Goal: Understand process/instructions: Learn how to perform a task or action

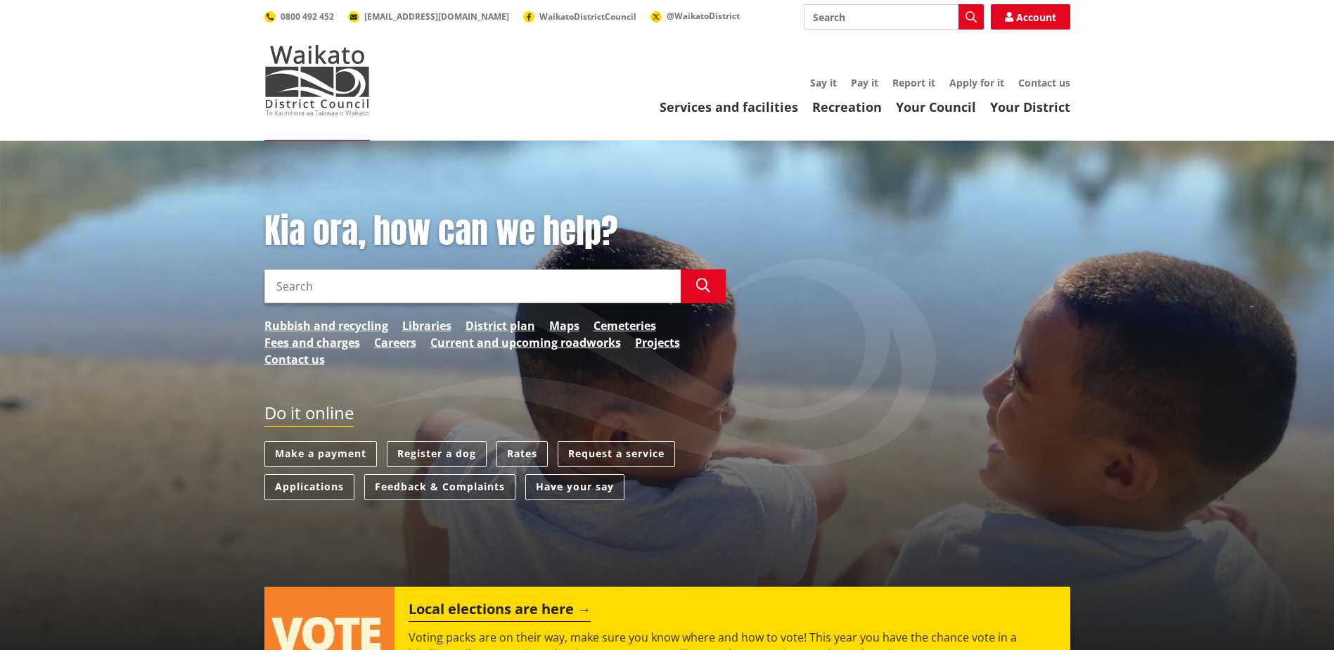
drag, startPoint x: 0, startPoint y: 0, endPoint x: 1027, endPoint y: 37, distance: 1027.2
click at [1027, 37] on div "Toggle search Toggle navigation Services and facilities Recreation Your Council…" at bounding box center [667, 59] width 827 height 111
click at [1027, 32] on div "Toggle search Toggle navigation Services and facilities Recreation Your Council…" at bounding box center [667, 59] width 827 height 111
click at [1025, 22] on link "Account" at bounding box center [1030, 16] width 79 height 25
click at [304, 487] on link "Applications" at bounding box center [309, 487] width 90 height 26
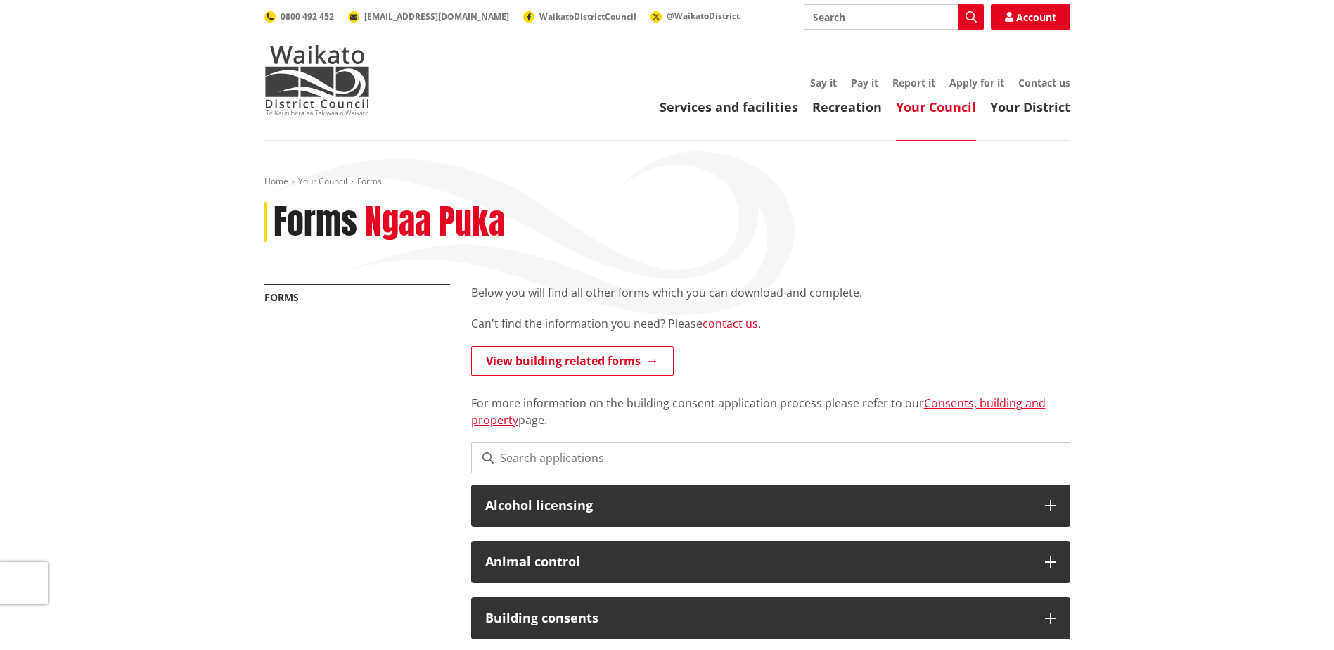
click at [942, 399] on link "Consents, building and property" at bounding box center [758, 411] width 574 height 32
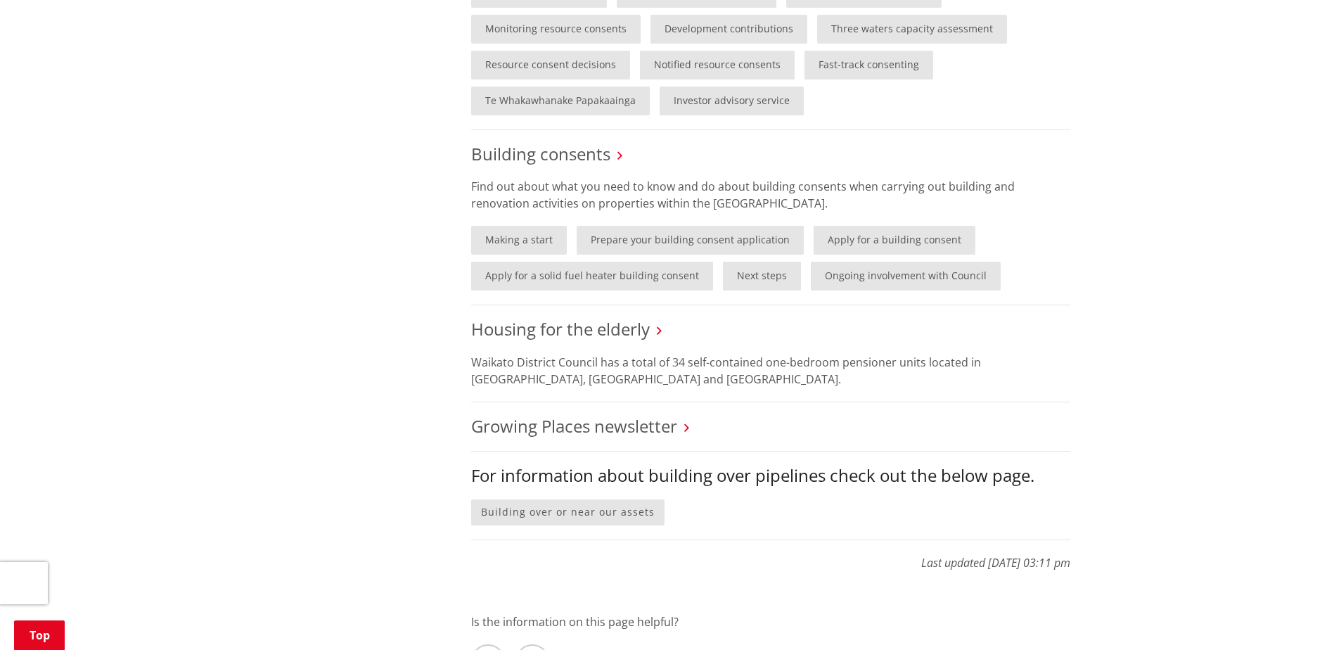
scroll to position [844, 0]
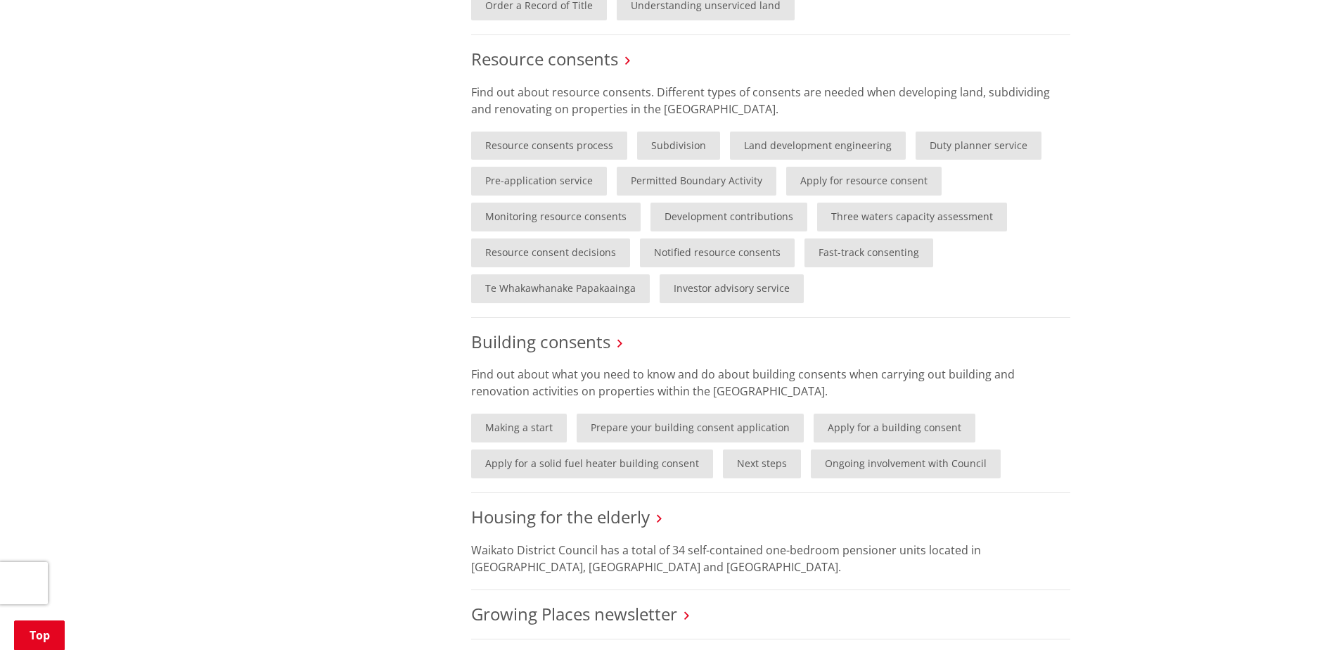
click at [514, 143] on link "Resource consents process" at bounding box center [549, 145] width 156 height 29
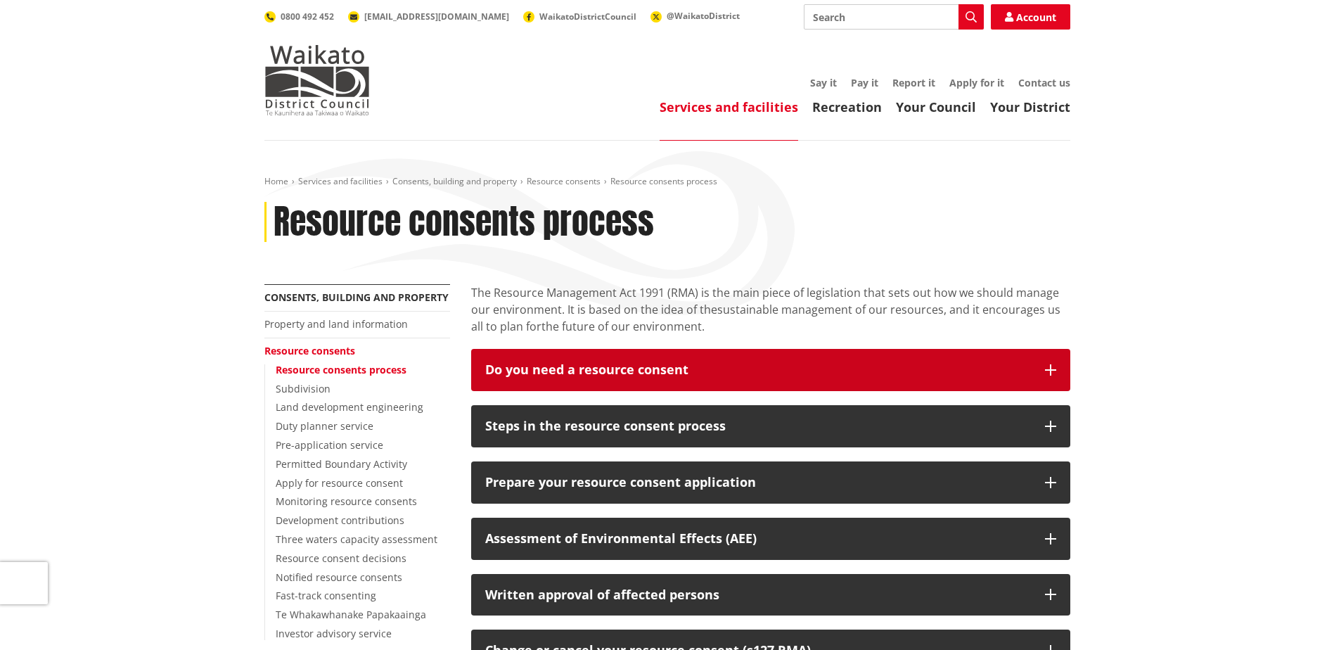
click at [525, 364] on div "Do you need a resource consent" at bounding box center [758, 370] width 546 height 14
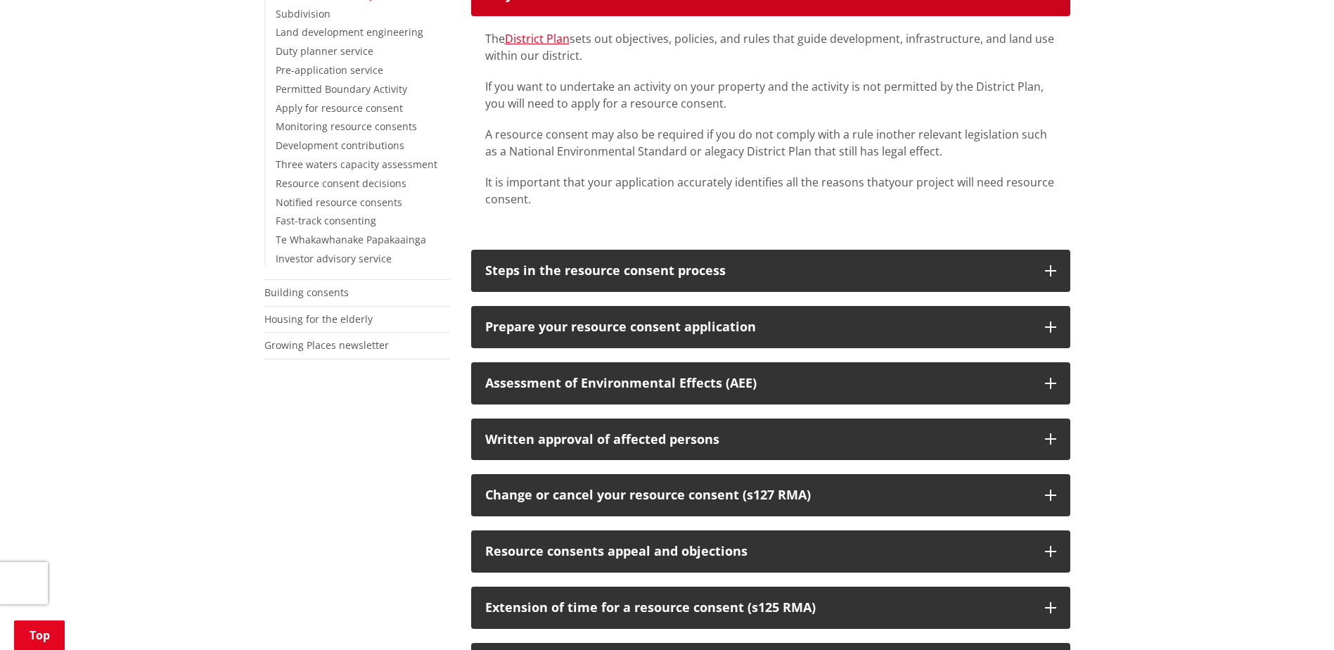
scroll to position [281, 0]
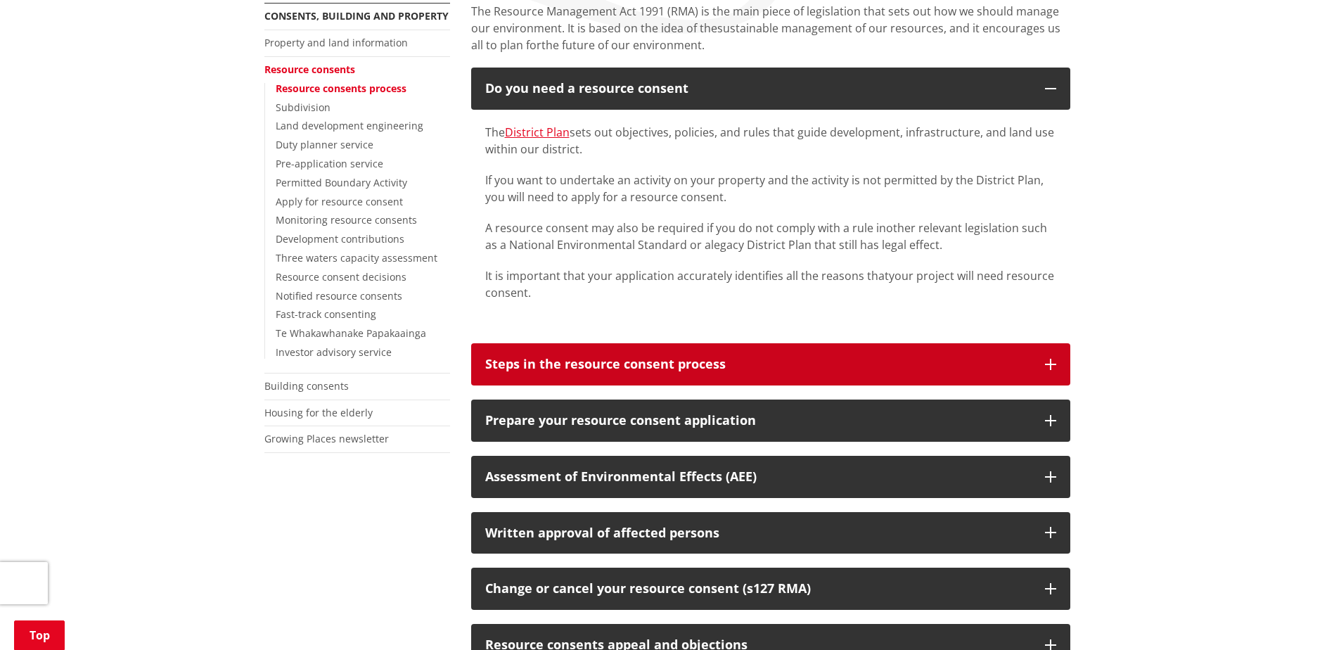
click at [613, 357] on div "Steps in the resource consent process" at bounding box center [758, 364] width 546 height 14
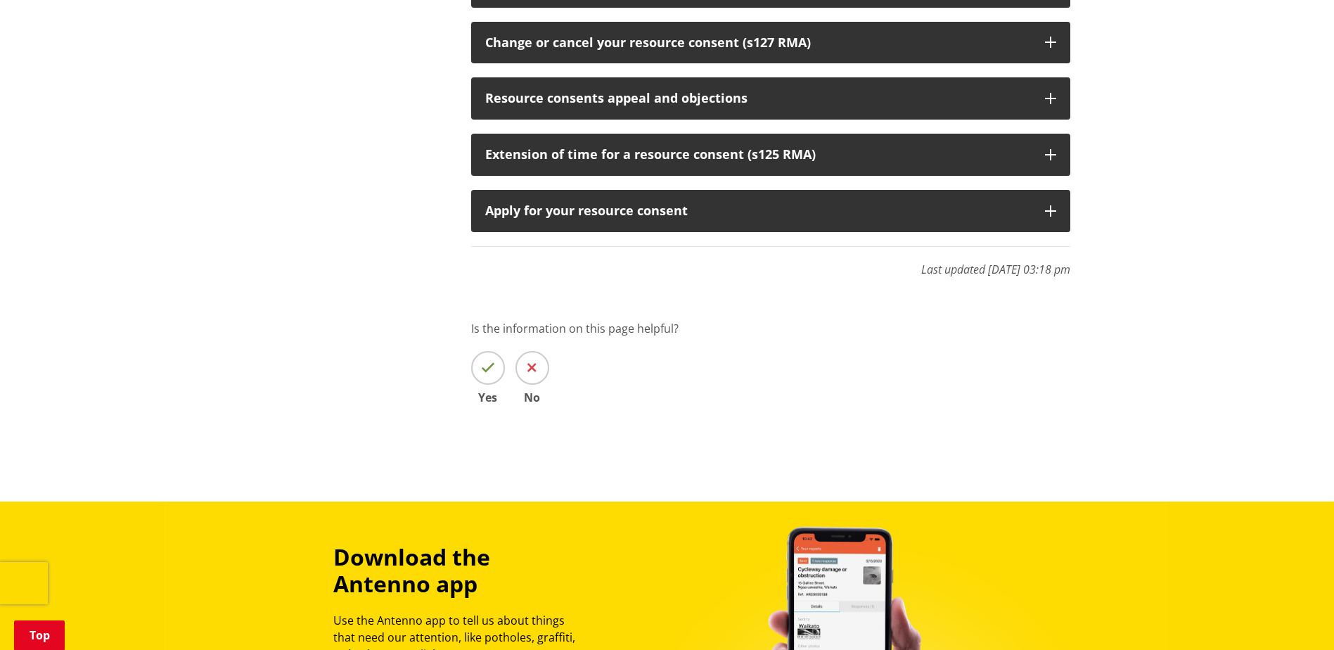
scroll to position [1594, 0]
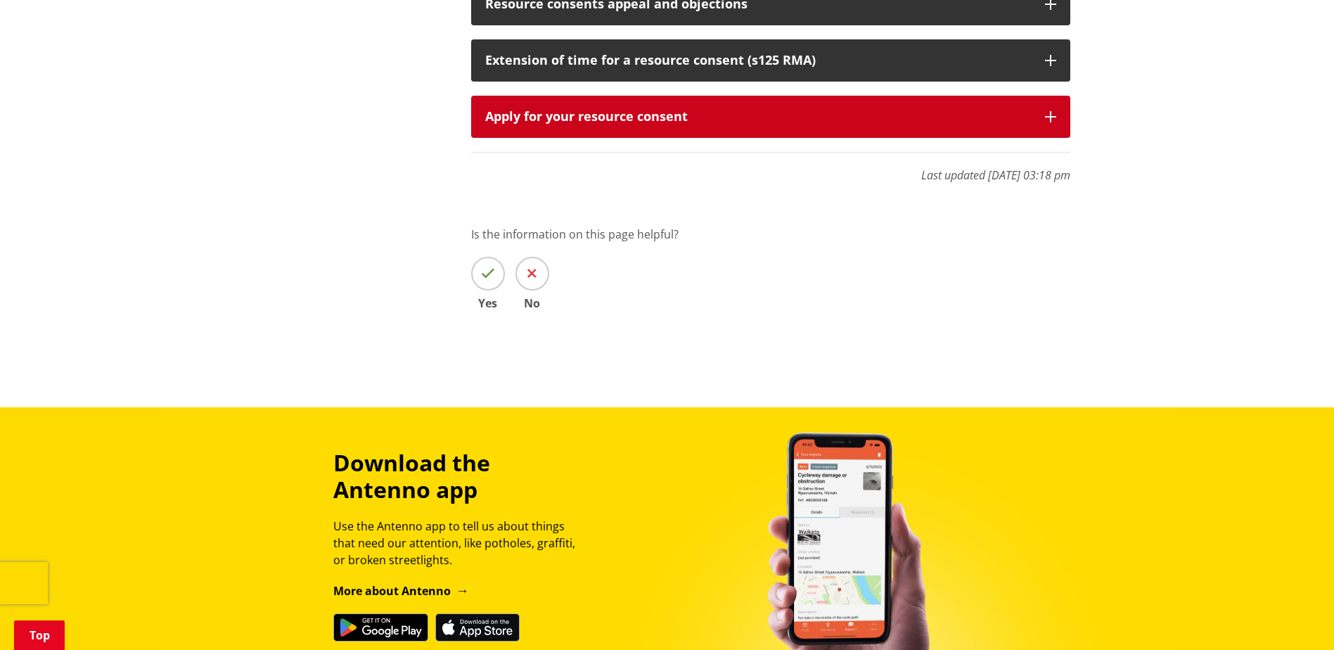
click at [581, 96] on button "Apply for your resource consent" at bounding box center [770, 117] width 599 height 42
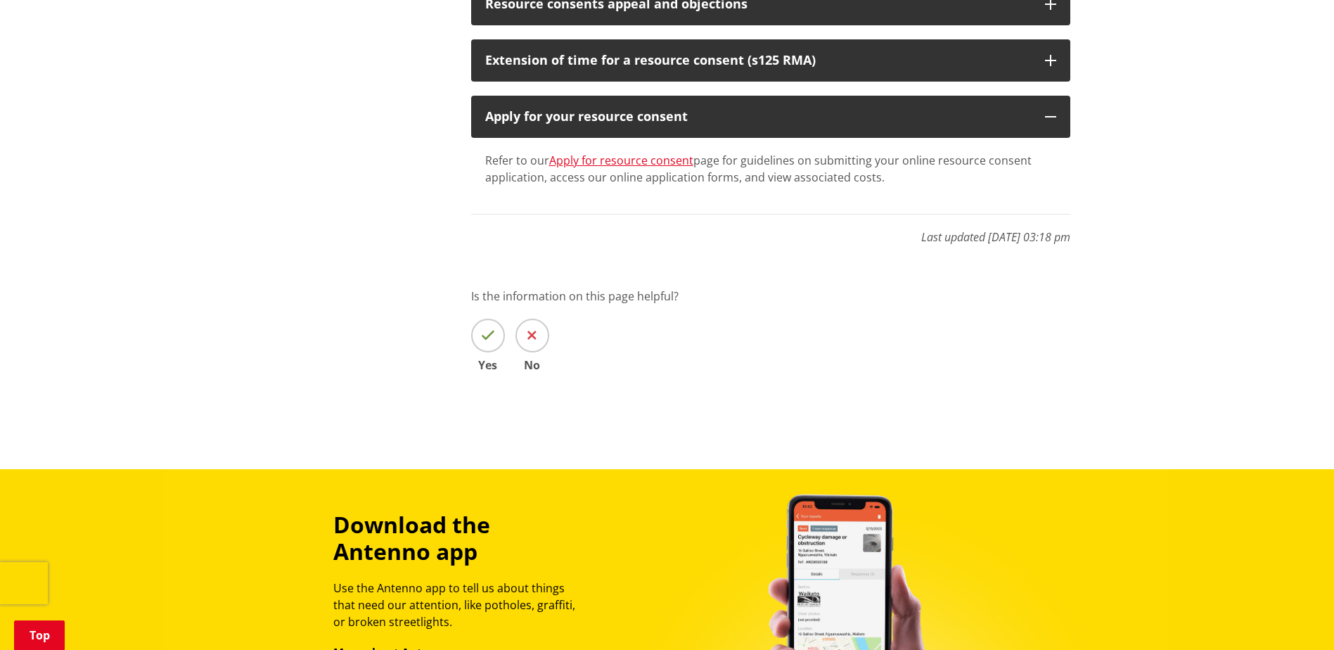
click at [589, 153] on link "Apply for resource consent" at bounding box center [621, 160] width 144 height 15
